Goal: Obtain resource: Download file/media

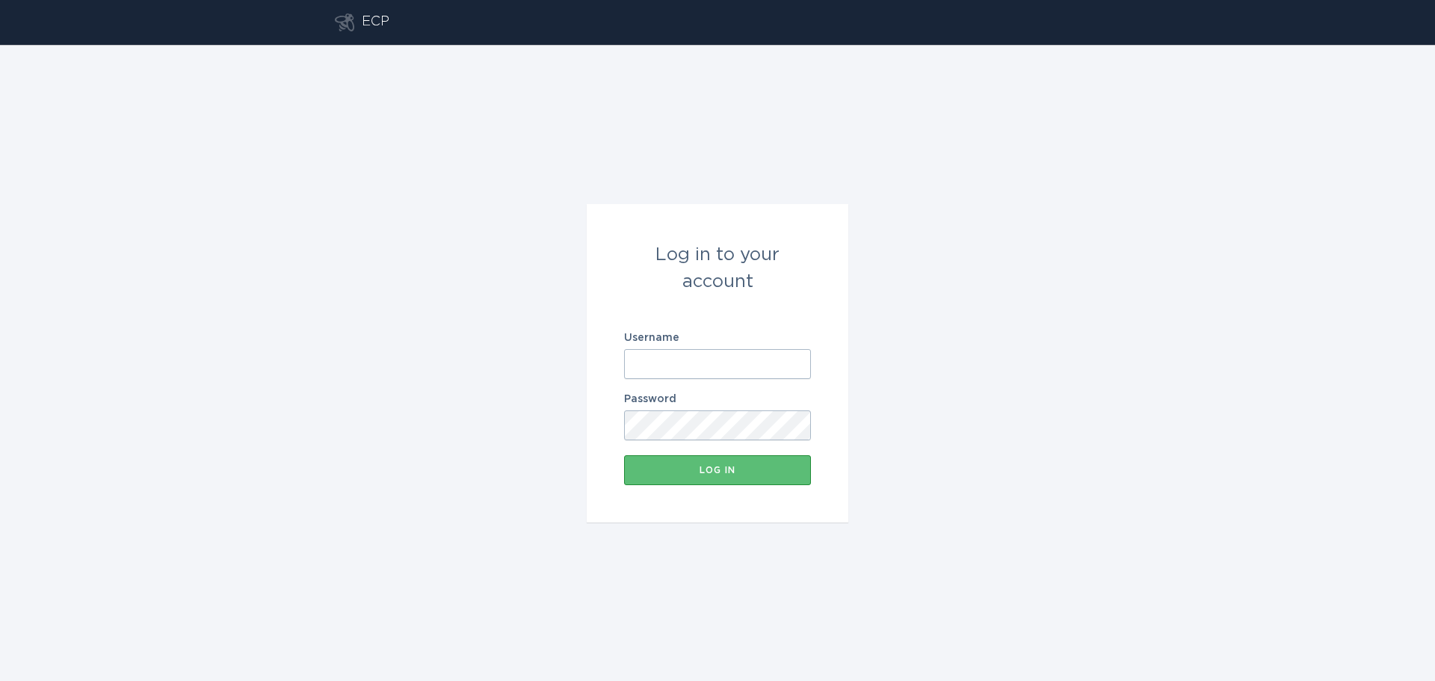
click at [703, 351] on input "Username" at bounding box center [717, 364] width 187 height 30
click at [799, 366] on keeper-lock "Open Keeper Popup" at bounding box center [795, 364] width 18 height 18
type input "[PERSON_NAME][EMAIL_ADDRESS][PERSON_NAME][DOMAIN_NAME]"
click at [733, 476] on button "Log in" at bounding box center [717, 470] width 187 height 30
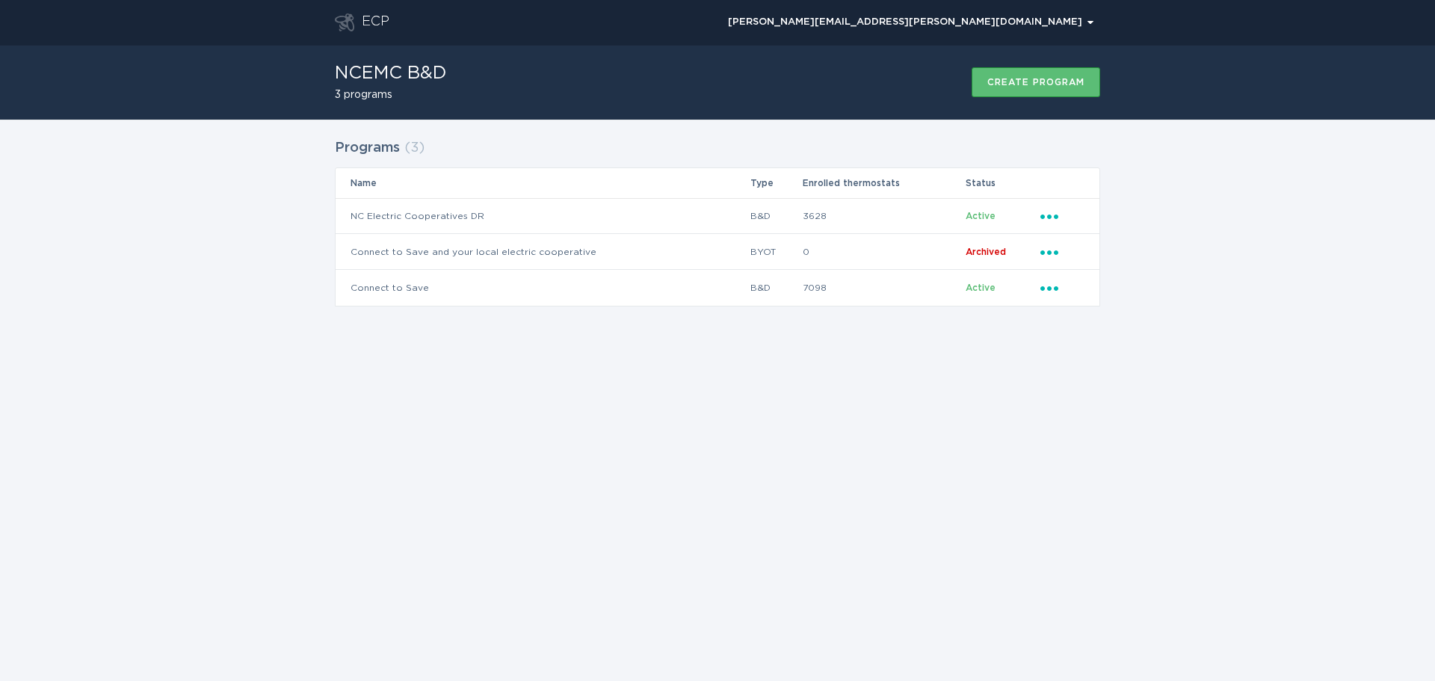
click at [370, 95] on h2 "3 programs" at bounding box center [391, 95] width 112 height 10
click at [385, 146] on h2 "Programs" at bounding box center [367, 148] width 65 height 27
click at [435, 216] on td "NC Electric Cooperatives DR" at bounding box center [543, 216] width 414 height 36
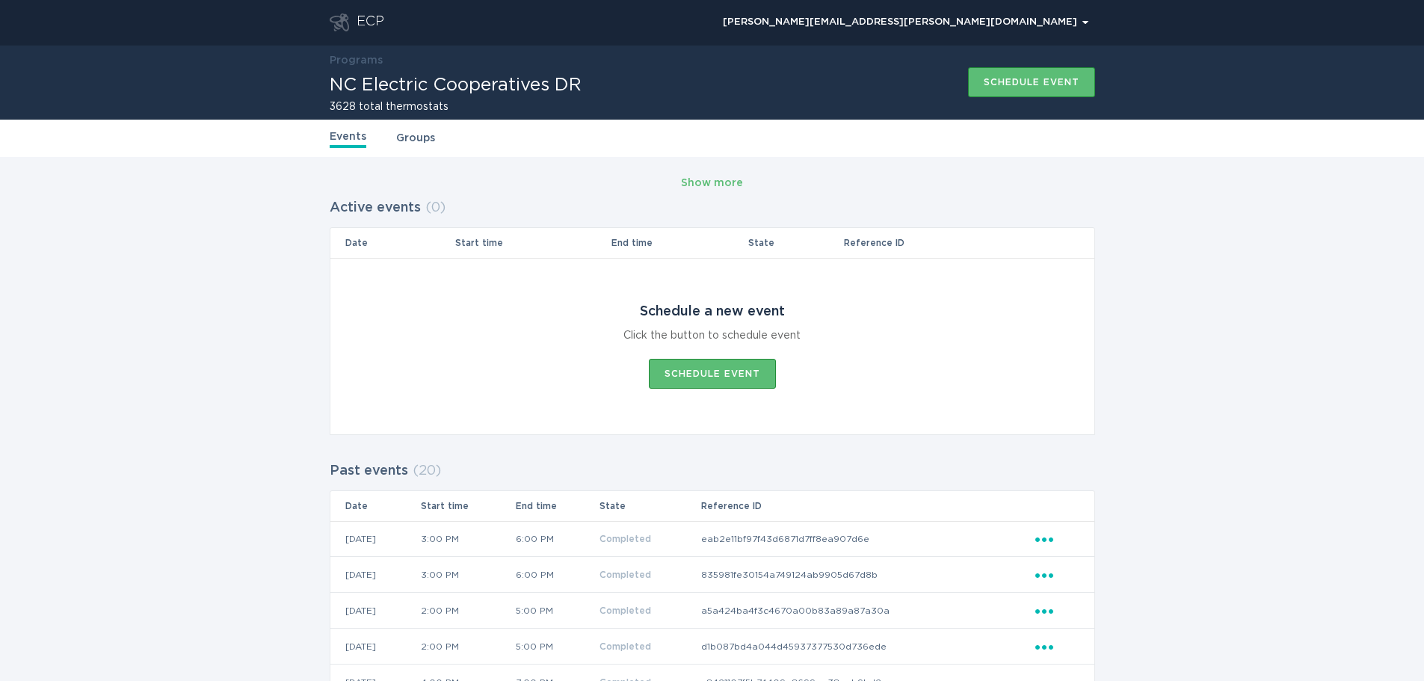
click at [401, 141] on link "Groups" at bounding box center [415, 138] width 39 height 16
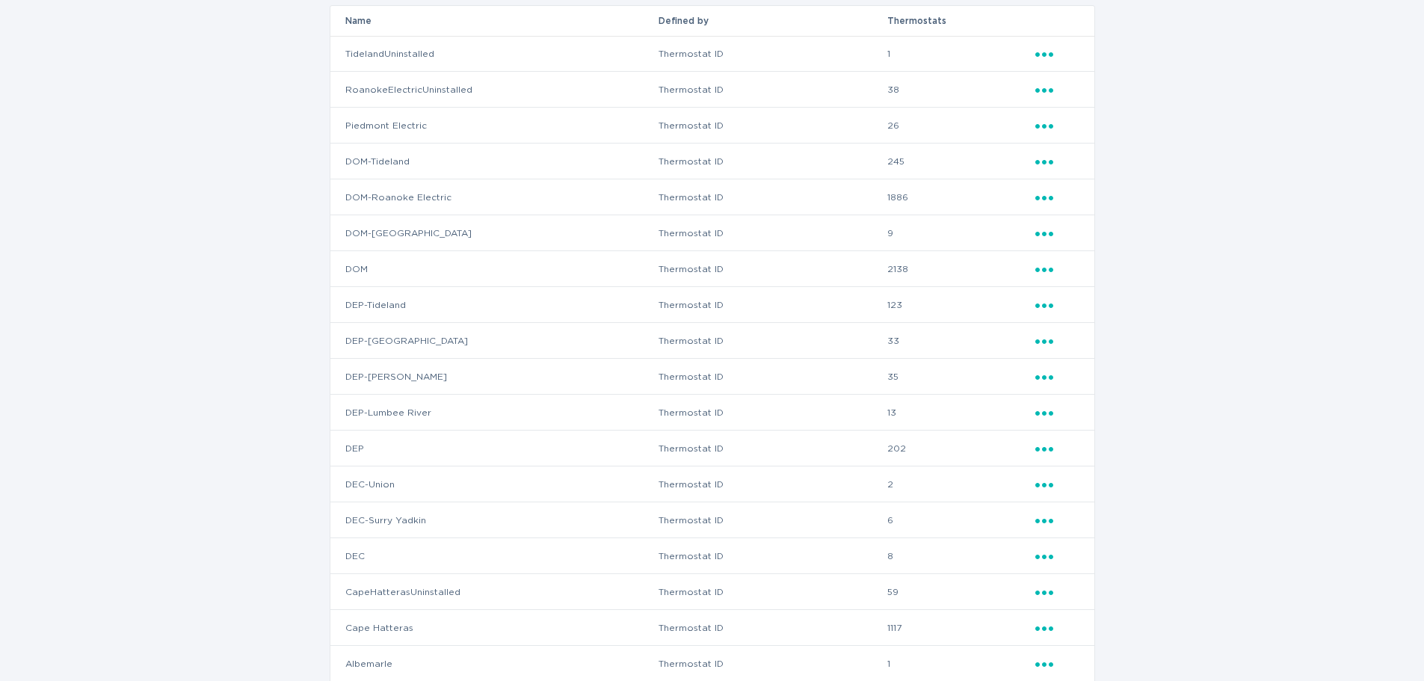
scroll to position [238, 0]
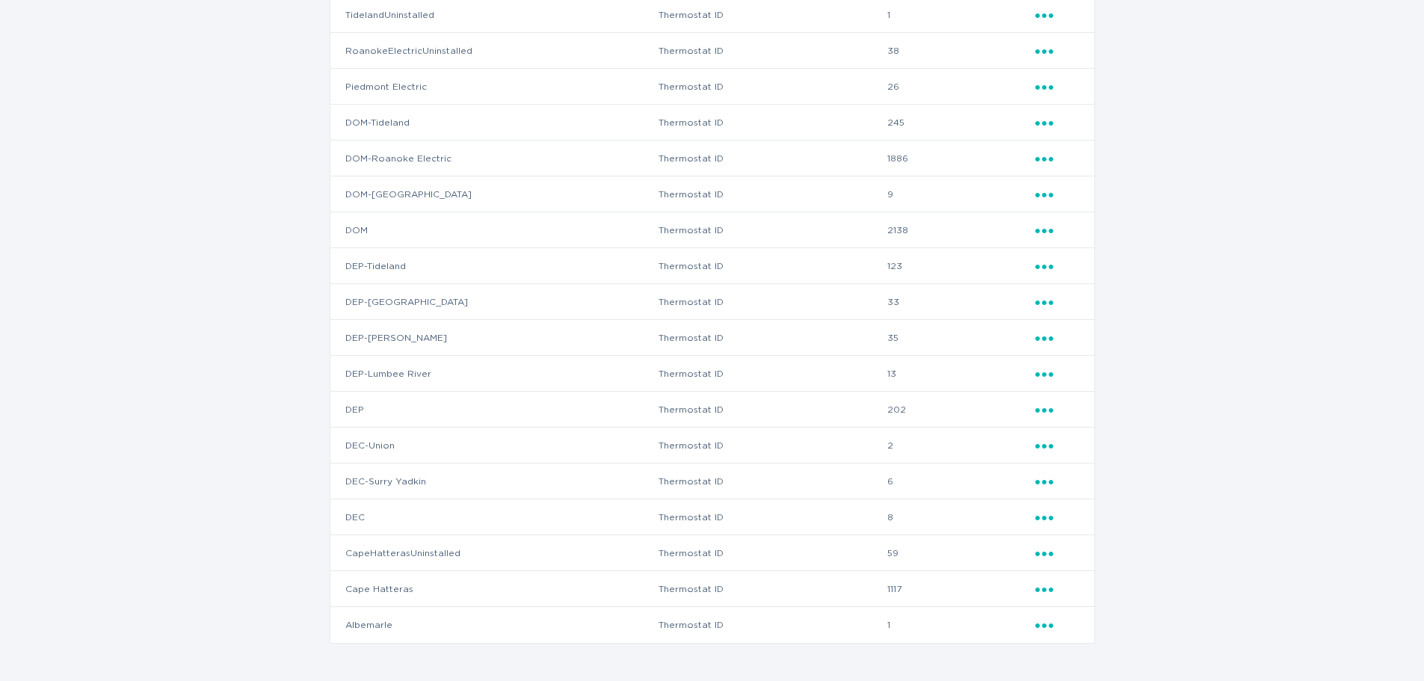
click at [1053, 554] on icon "Popover menu" at bounding box center [1044, 554] width 18 height 4
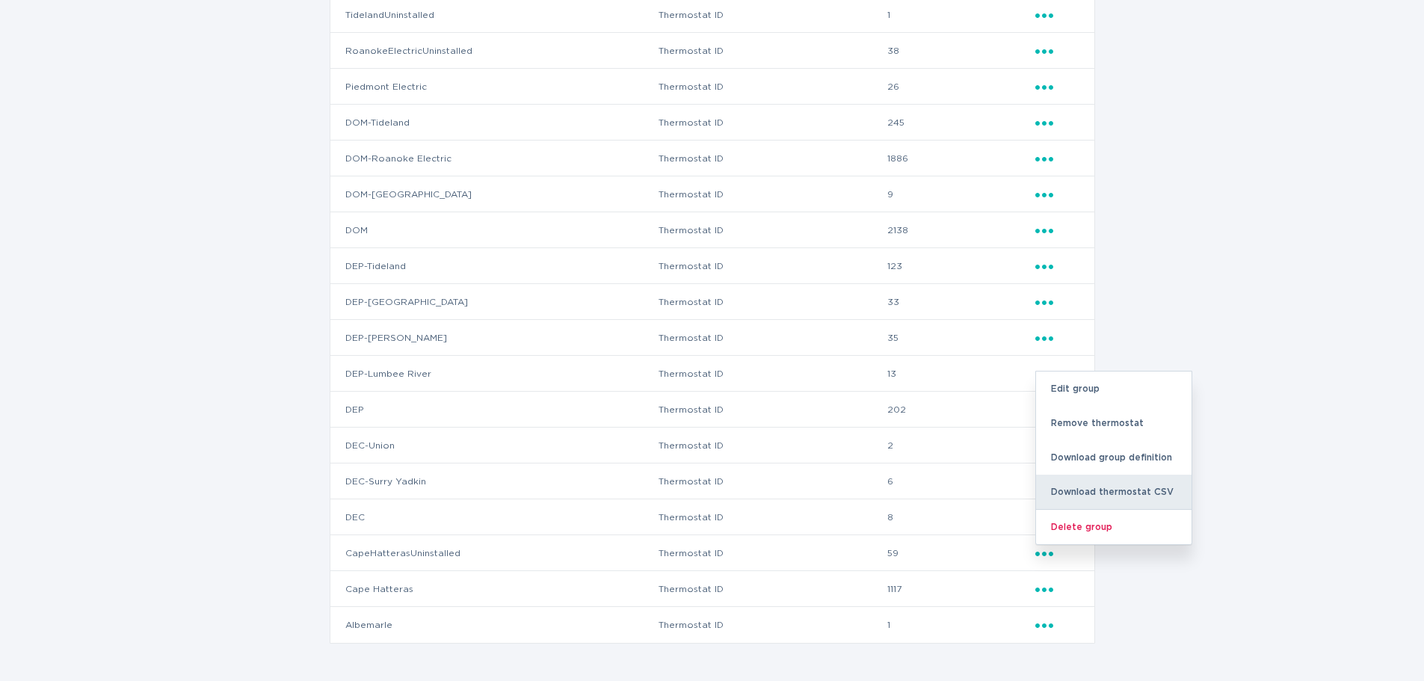
click at [1100, 493] on div "Download thermostat CSV" at bounding box center [1113, 492] width 155 height 34
